Goal: Task Accomplishment & Management: Manage account settings

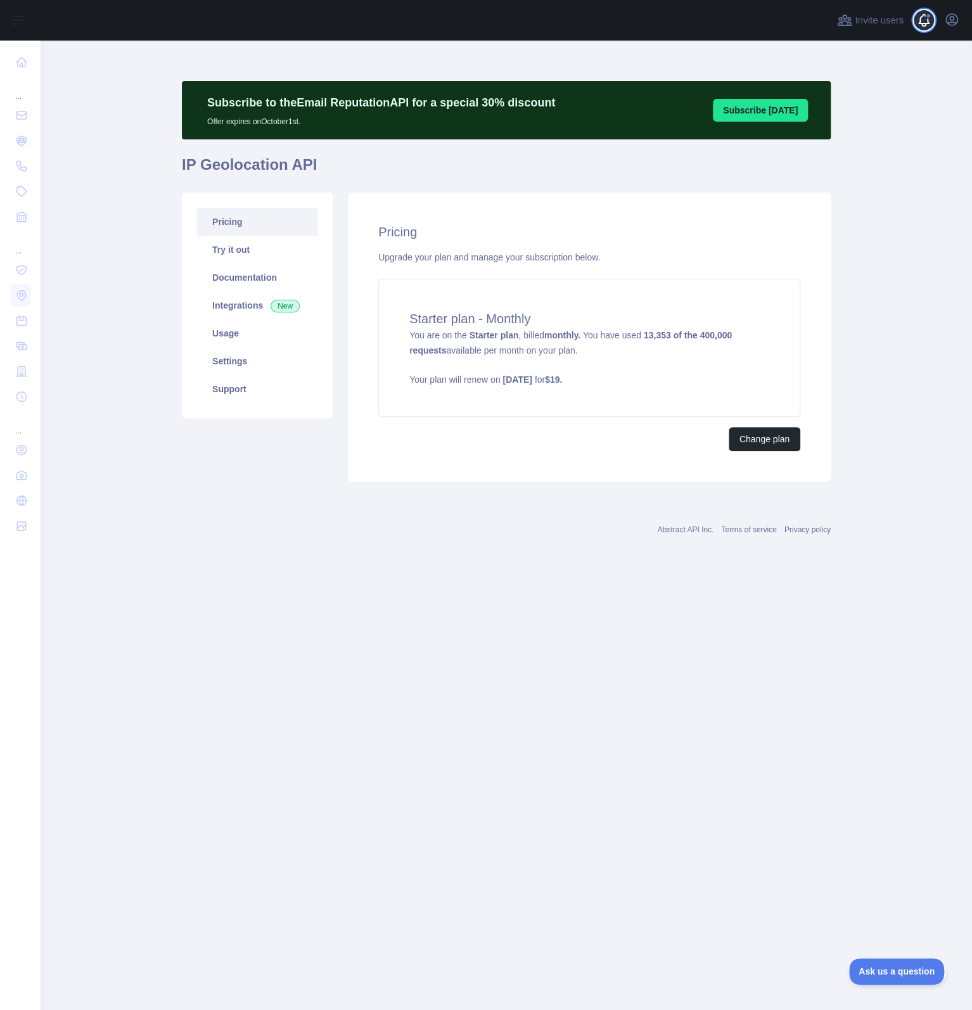
click at [930, 14] on span at bounding box center [928, 16] width 6 height 6
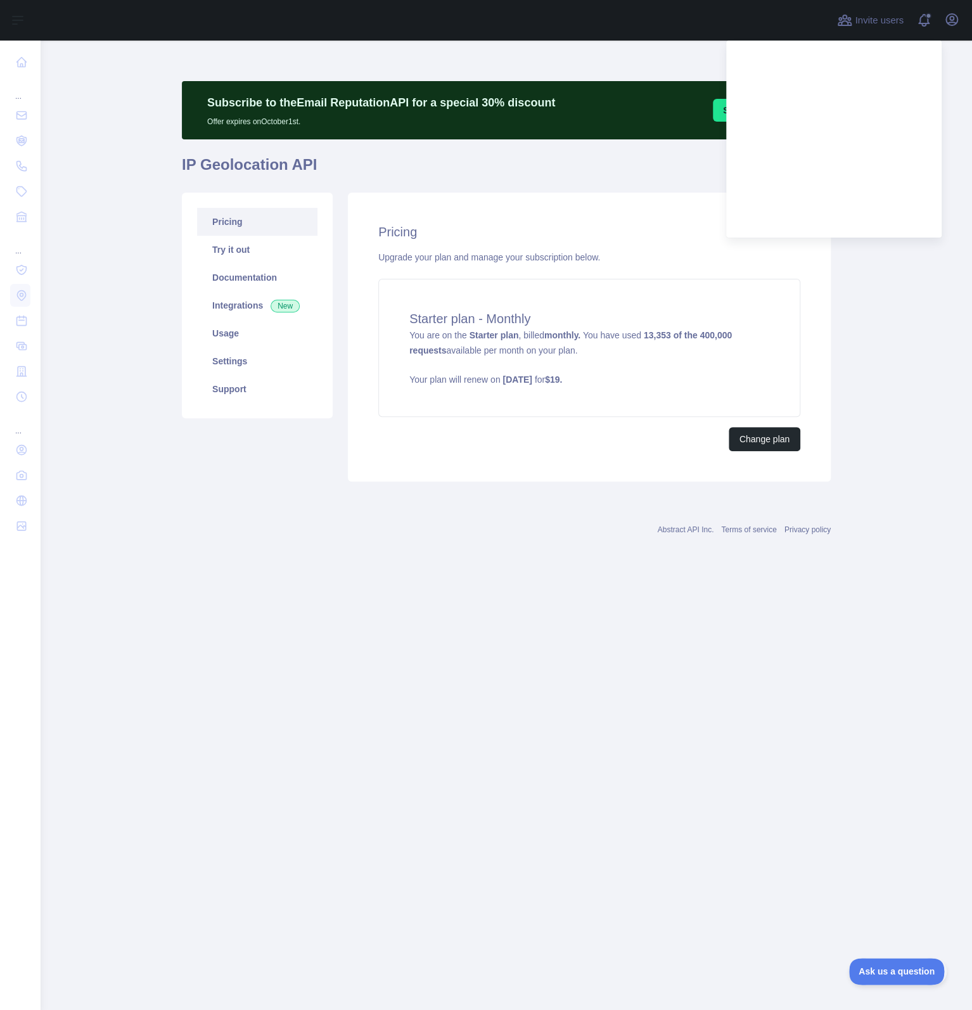
click at [955, 67] on main "Subscribe to the Email Reputation API for a special 30 % discount Offer expires…" at bounding box center [506, 525] width 931 height 969
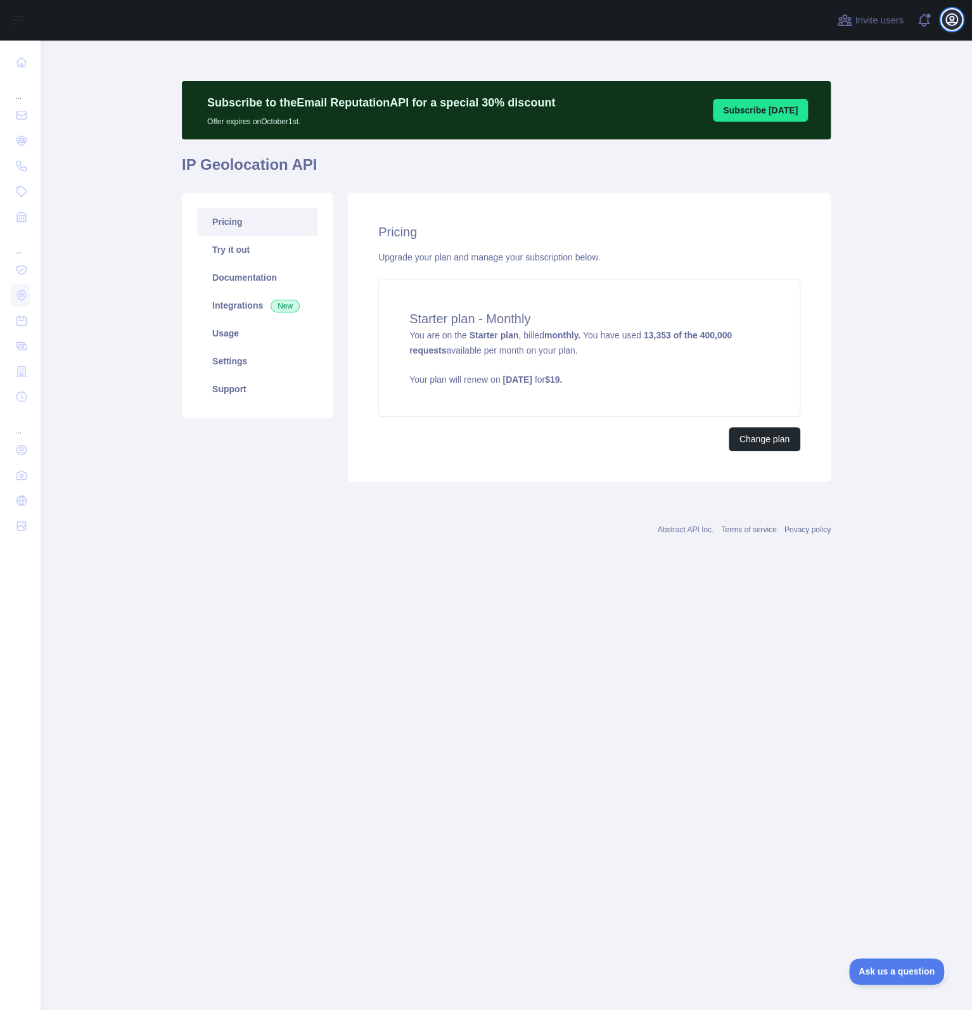
click at [953, 25] on icon "button" at bounding box center [951, 19] width 11 height 11
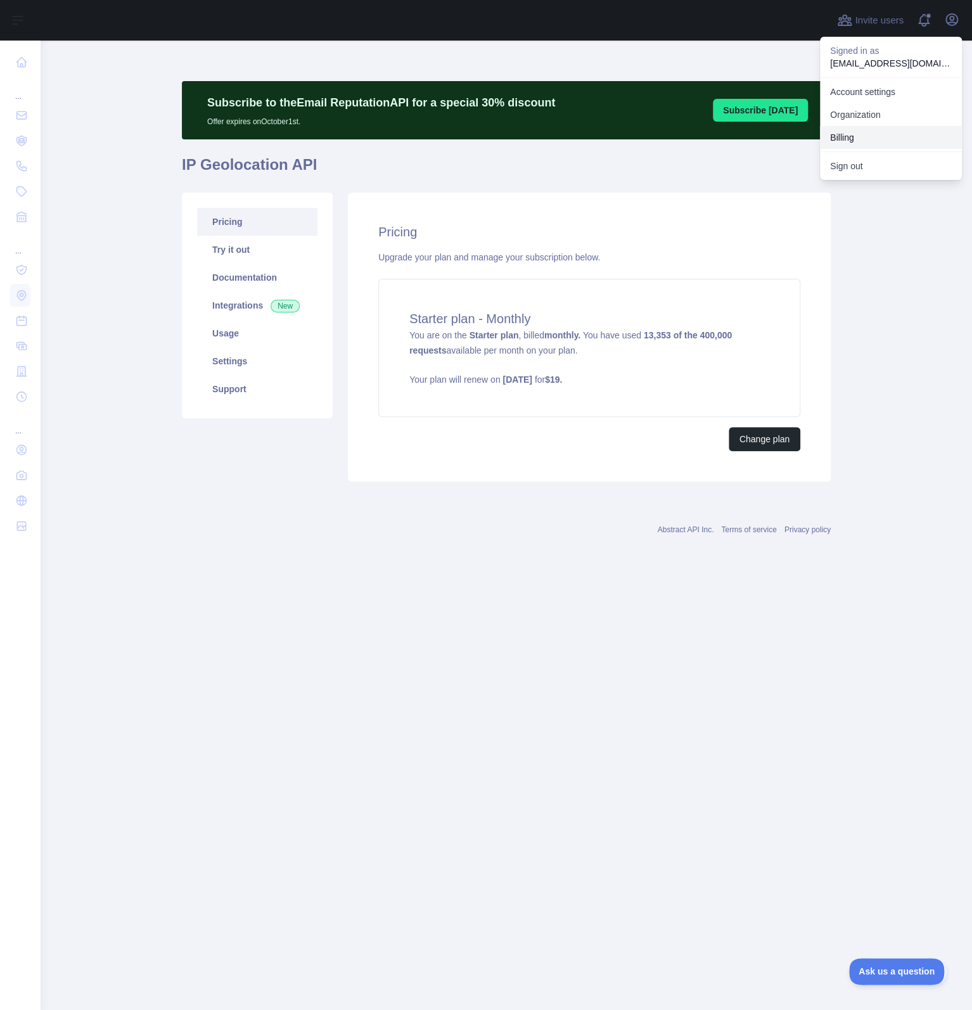
click at [851, 141] on button "Billing" at bounding box center [891, 137] width 142 height 23
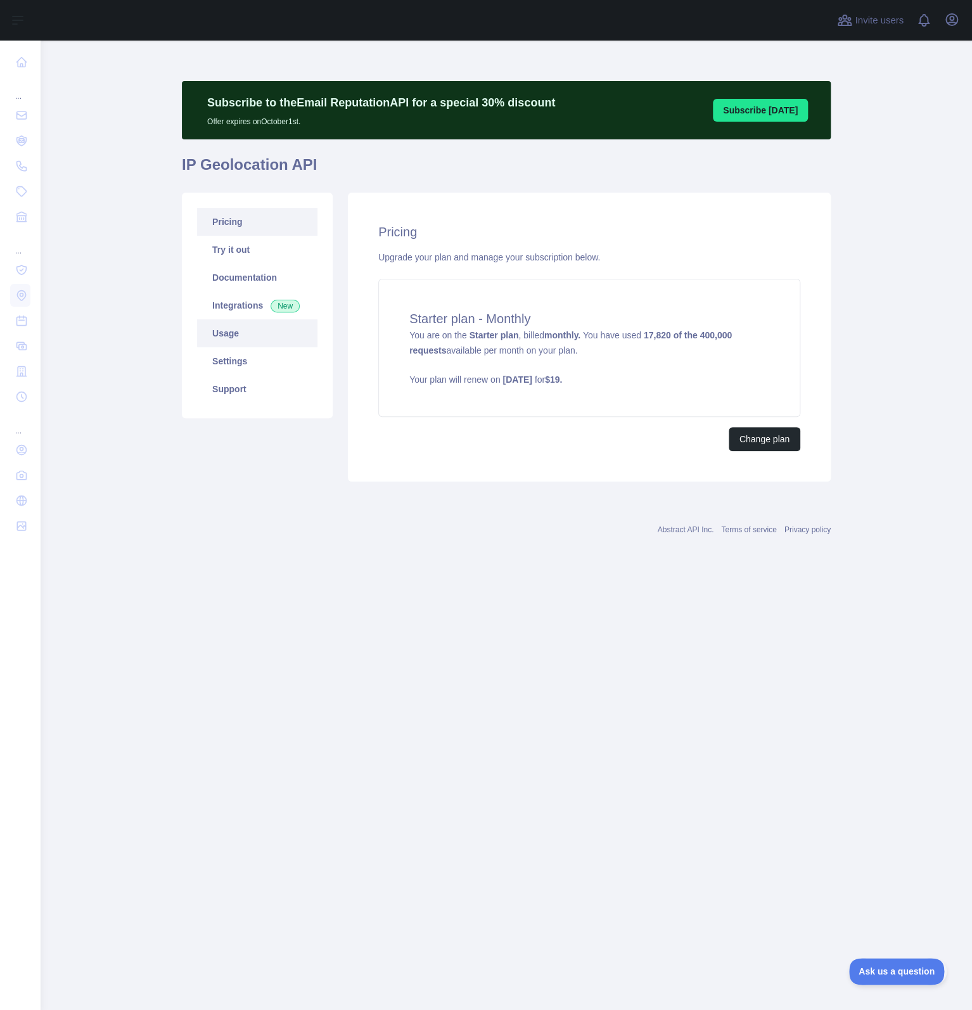
drag, startPoint x: 243, startPoint y: 329, endPoint x: 251, endPoint y: 333, distance: 8.8
click at [244, 329] on link "Usage" at bounding box center [257, 333] width 120 height 28
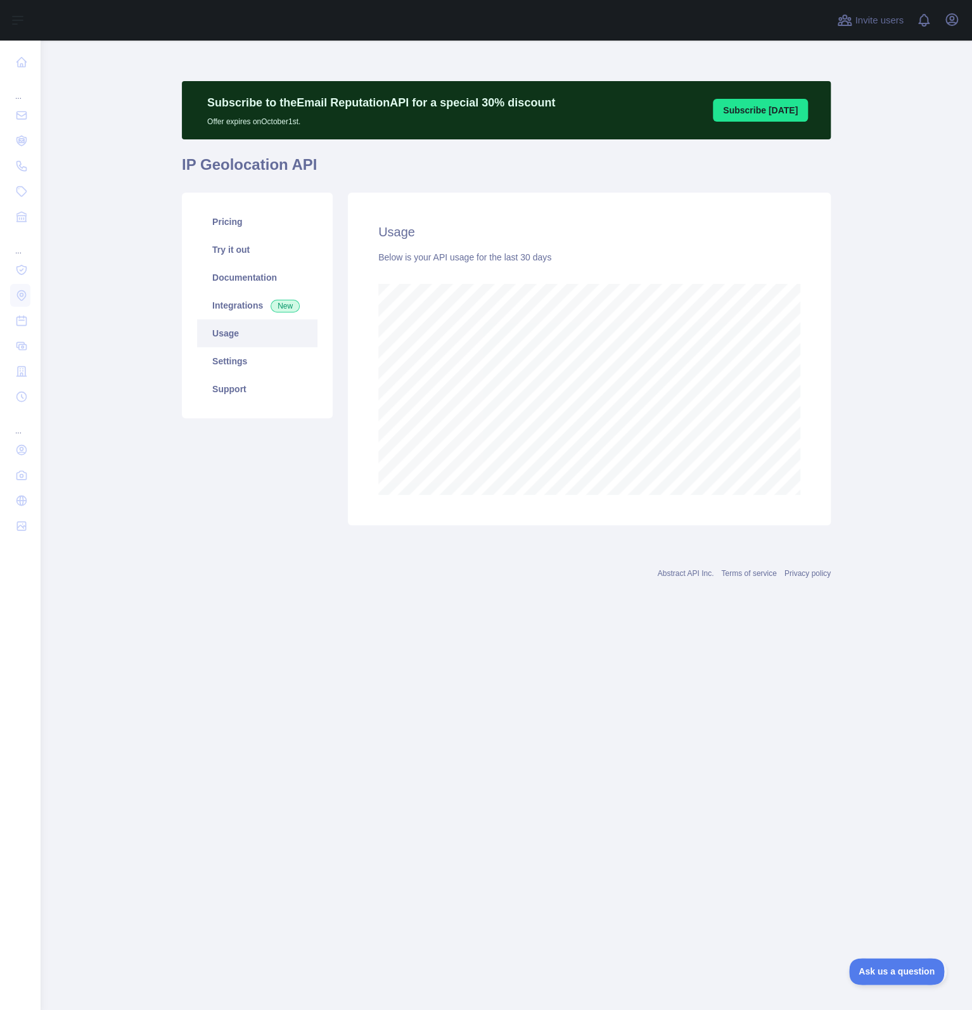
scroll to position [968, 930]
click at [241, 221] on link "Pricing" at bounding box center [257, 222] width 120 height 28
